Goal: Entertainment & Leisure: Consume media (video, audio)

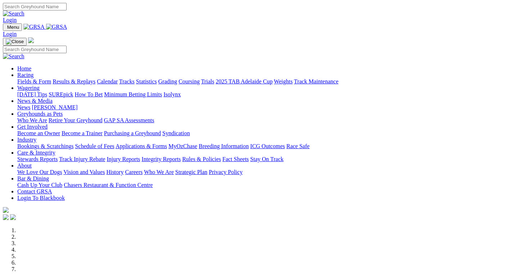
scroll to position [169, 0]
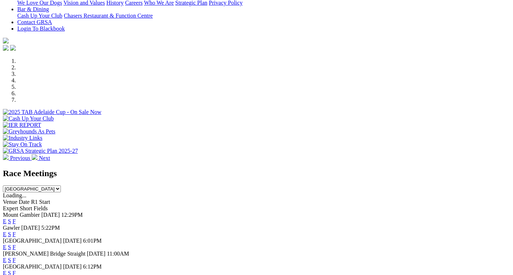
click at [16, 231] on link "F" at bounding box center [14, 234] width 3 height 6
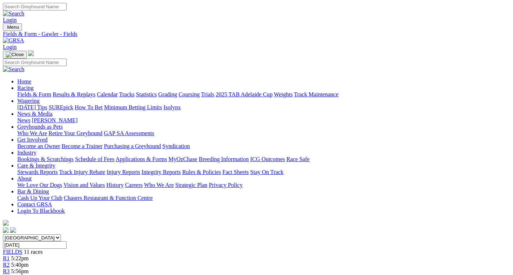
click at [58, 169] on link "Stewards Reports" at bounding box center [37, 172] width 40 height 6
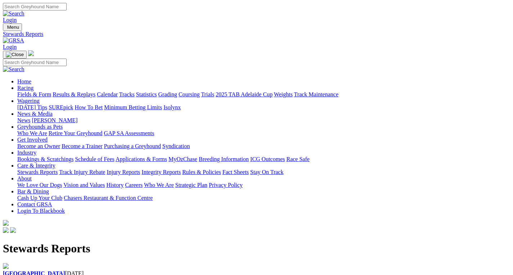
click at [65, 271] on b "Angle Park" at bounding box center [34, 274] width 62 height 6
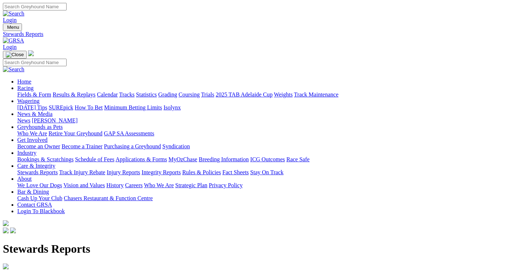
click at [92, 91] on link "Results & Replays" at bounding box center [74, 94] width 43 height 6
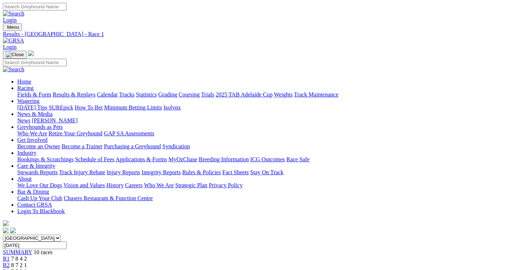
click at [10, 262] on span "R2" at bounding box center [6, 265] width 7 height 6
